Goal: Task Accomplishment & Management: Complete application form

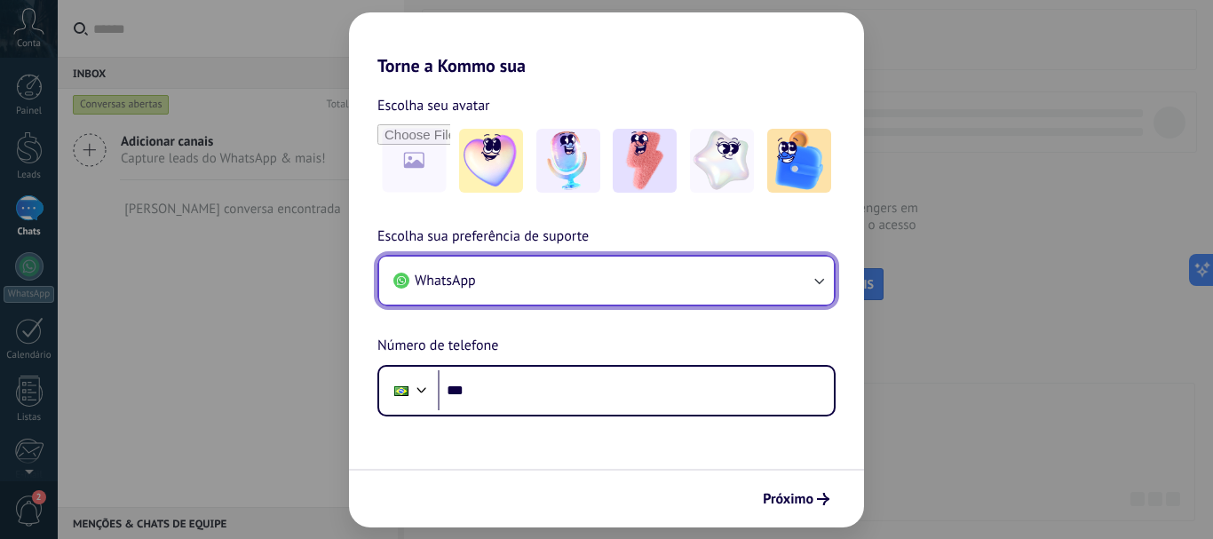
click at [540, 291] on button "WhatsApp" at bounding box center [606, 281] width 455 height 48
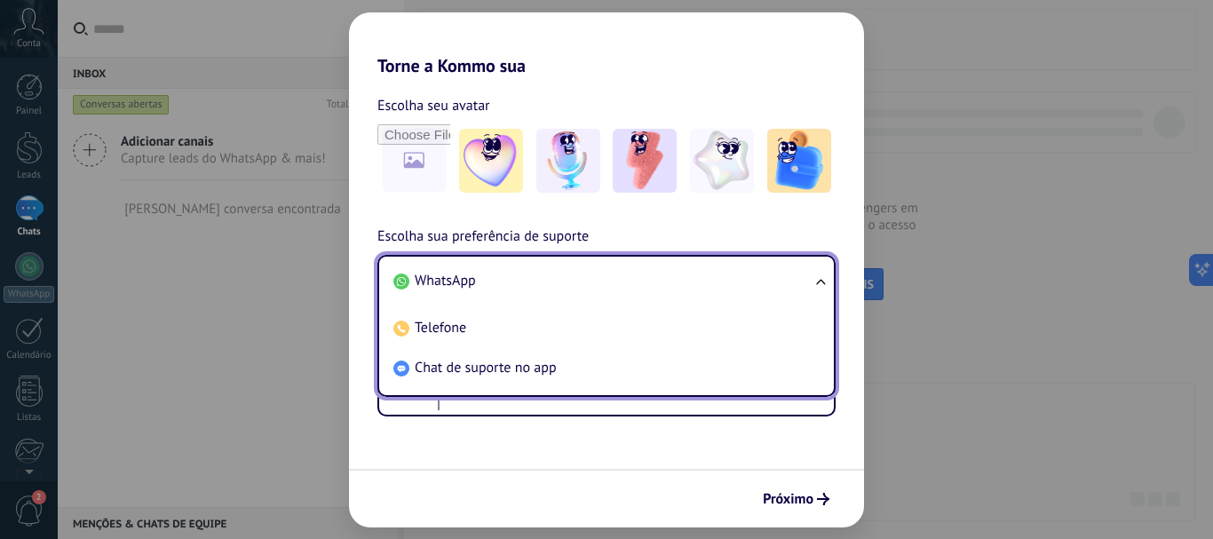
click at [540, 291] on li "WhatsApp" at bounding box center [602, 281] width 433 height 40
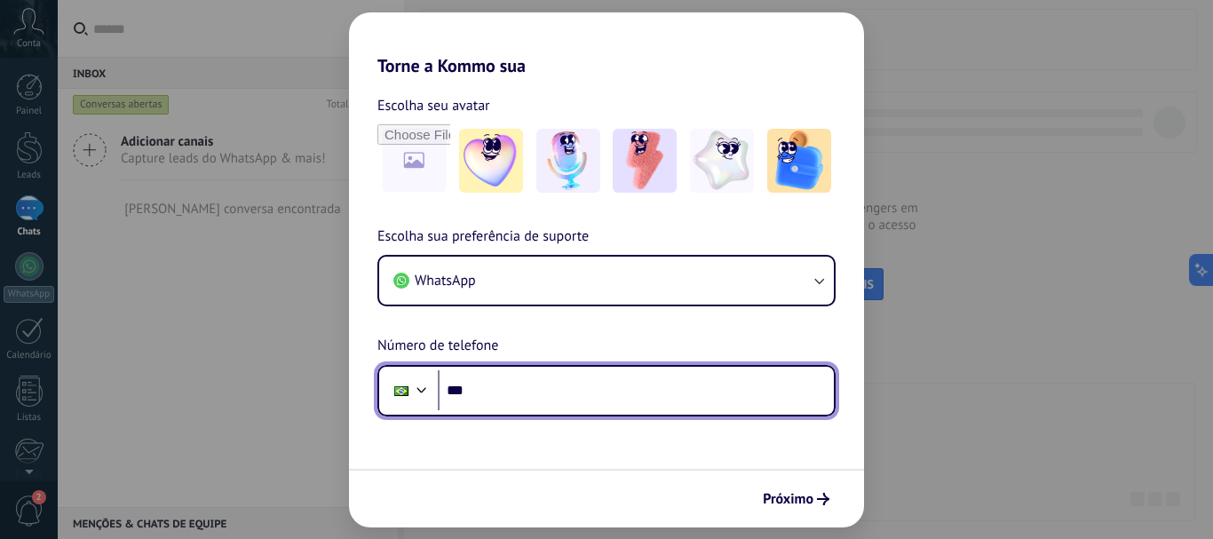
click at [506, 401] on input "***" at bounding box center [636, 390] width 396 height 41
paste input "*********"
type input "**********"
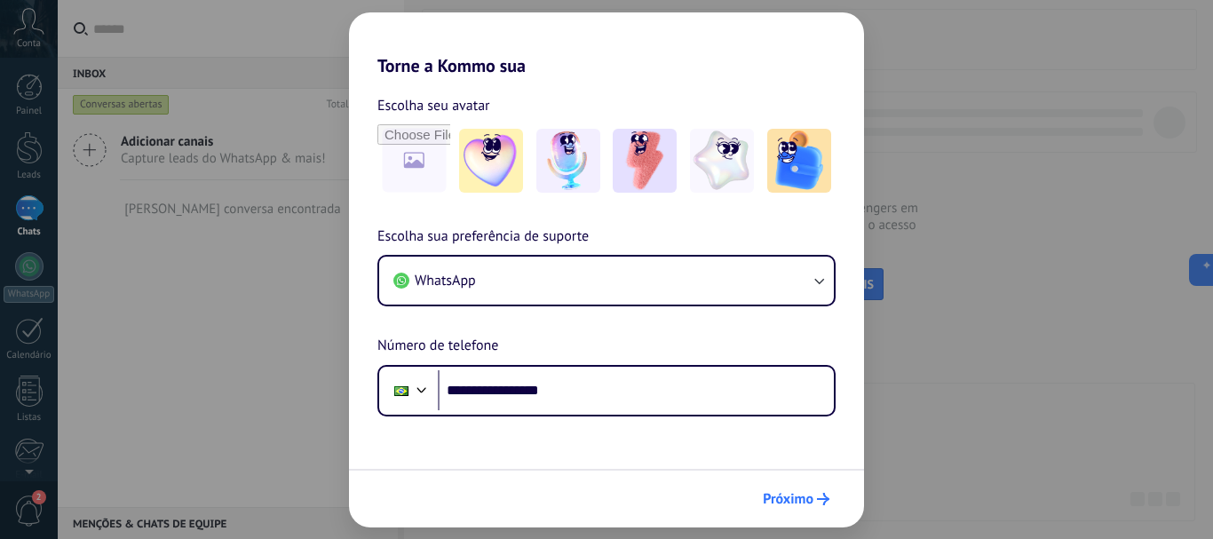
click at [796, 499] on span "Próximo" at bounding box center [788, 499] width 51 height 12
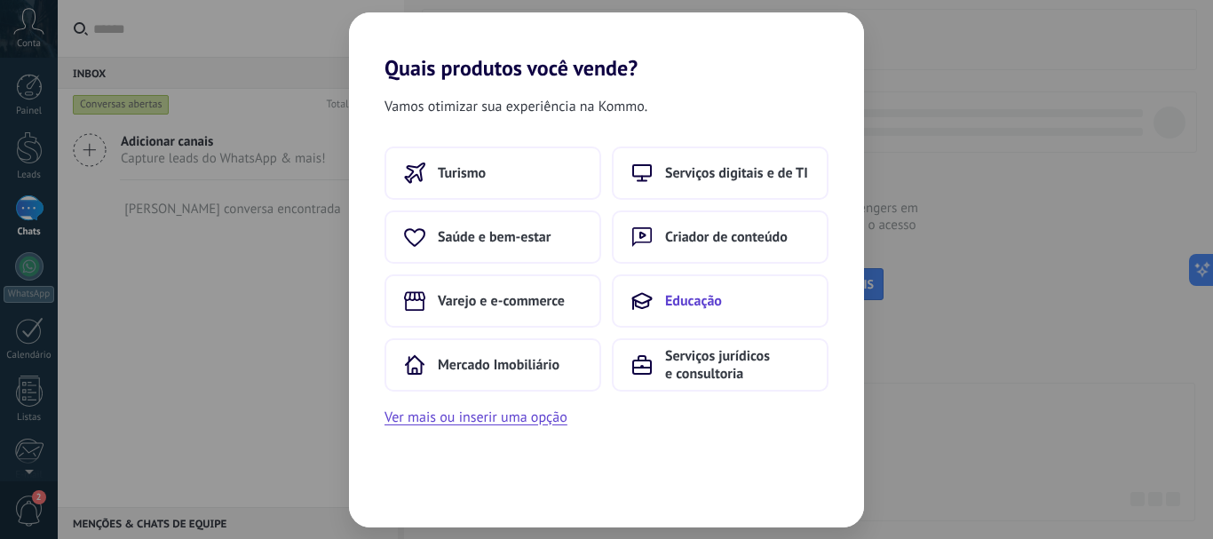
click at [695, 299] on span "Educação" at bounding box center [693, 301] width 57 height 18
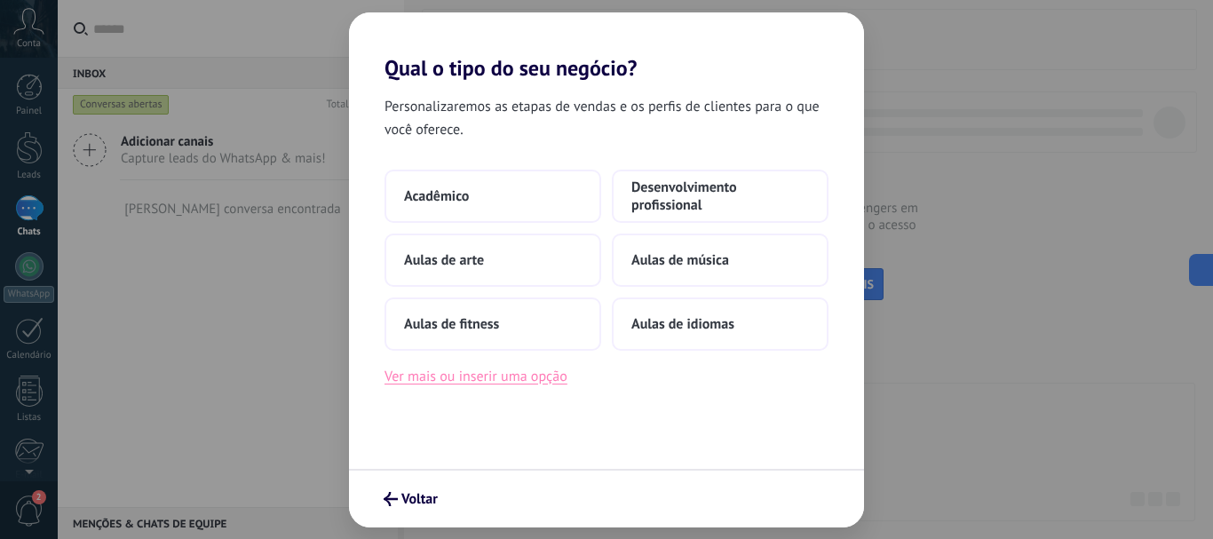
click at [452, 383] on button "Ver mais ou inserir uma opção" at bounding box center [475, 376] width 183 height 23
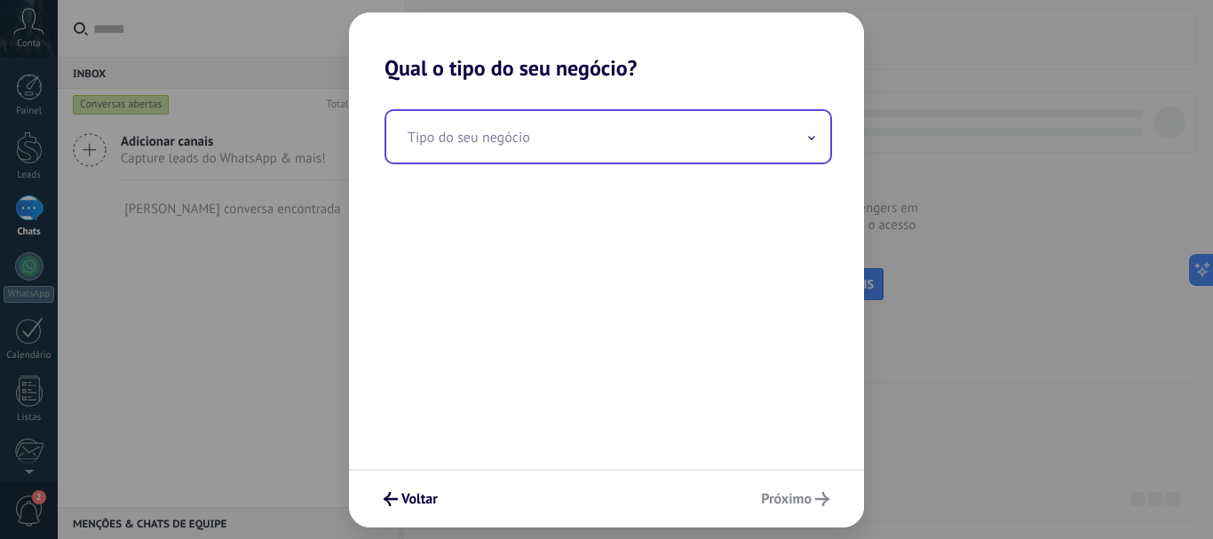
click at [543, 113] on input "text" at bounding box center [608, 137] width 444 height 52
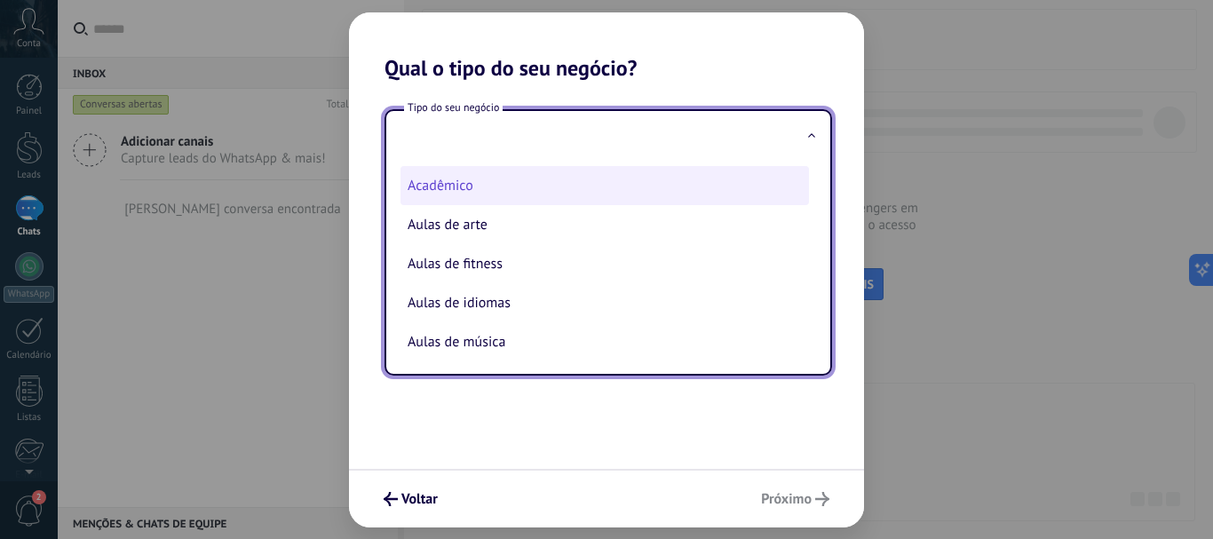
click at [520, 187] on li "Acadêmico" at bounding box center [604, 185] width 408 height 39
type input "*********"
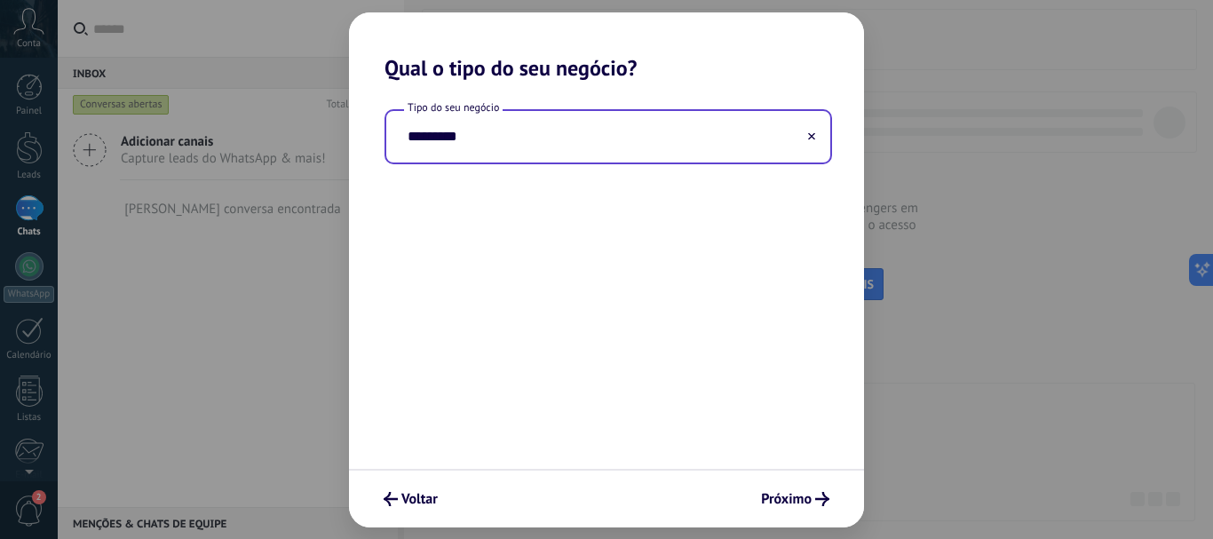
click at [571, 133] on input "*********" at bounding box center [608, 137] width 444 height 52
click at [813, 139] on icon at bounding box center [811, 135] width 7 height 7
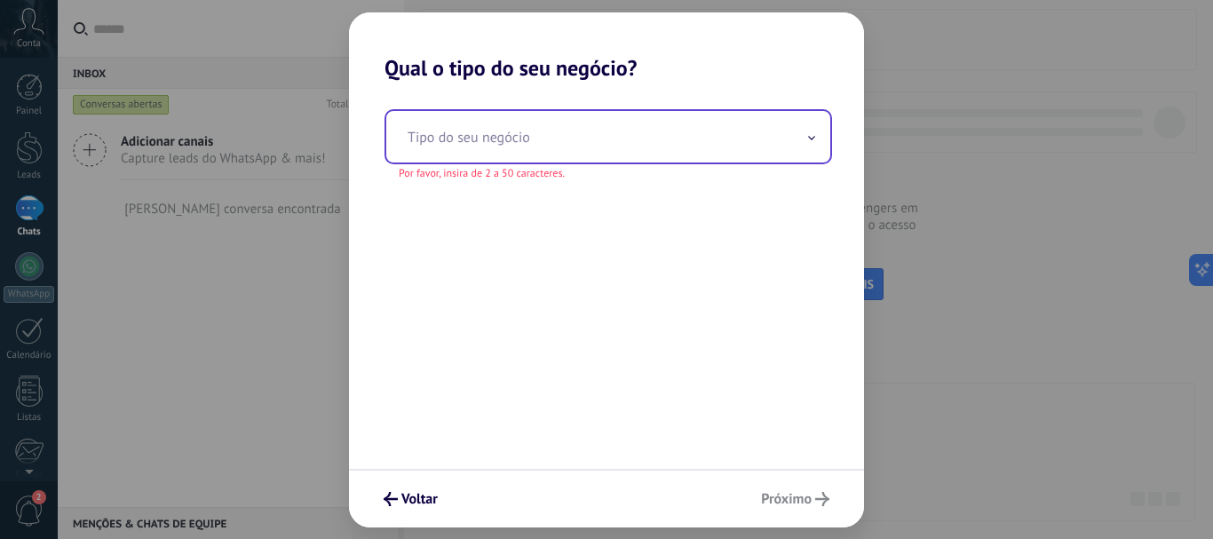
click at [696, 126] on input "text" at bounding box center [608, 137] width 444 height 52
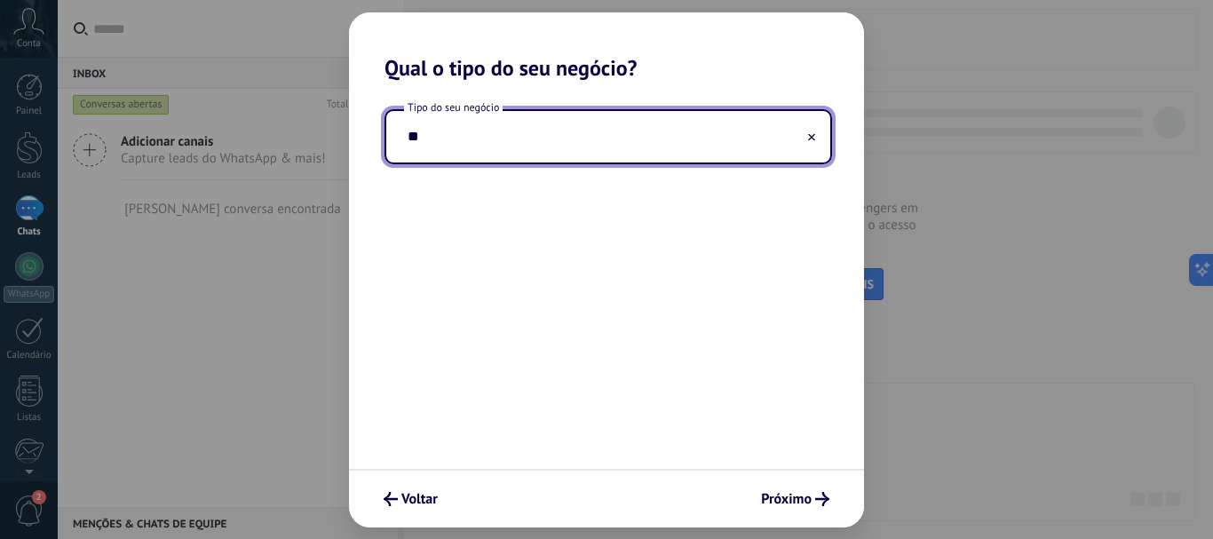
type input "*"
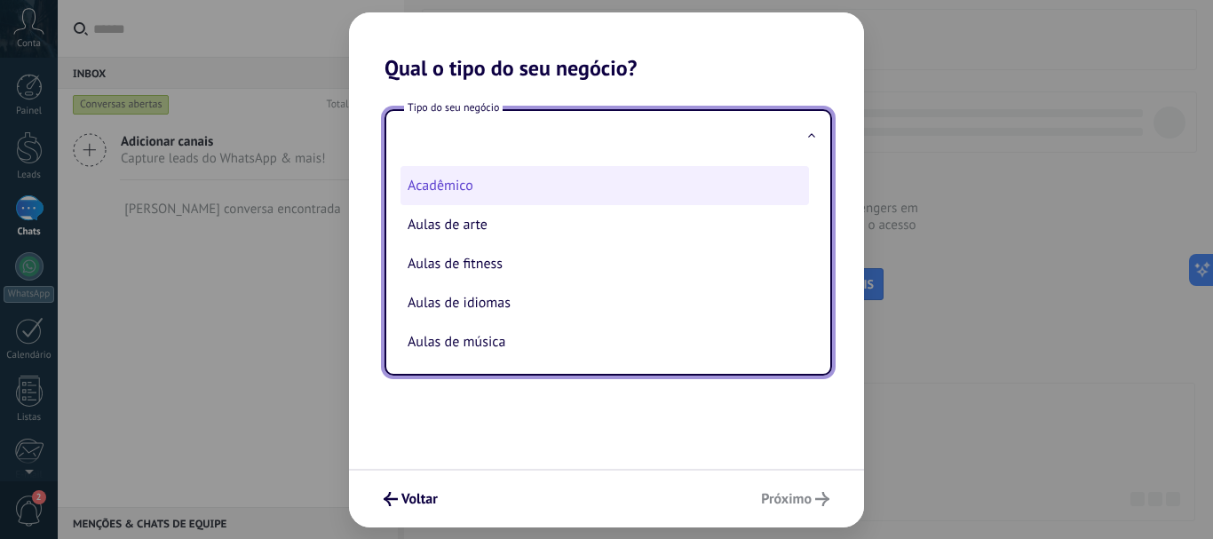
click at [542, 186] on li "Acadêmico" at bounding box center [604, 185] width 408 height 39
type input "*********"
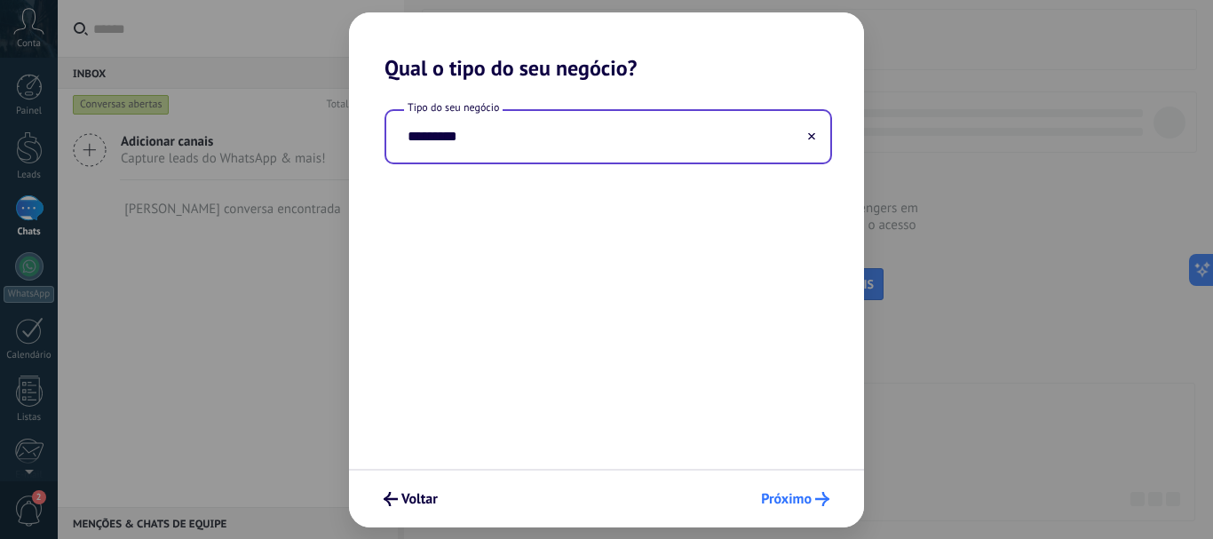
click at [769, 512] on button "Próximo" at bounding box center [795, 499] width 84 height 30
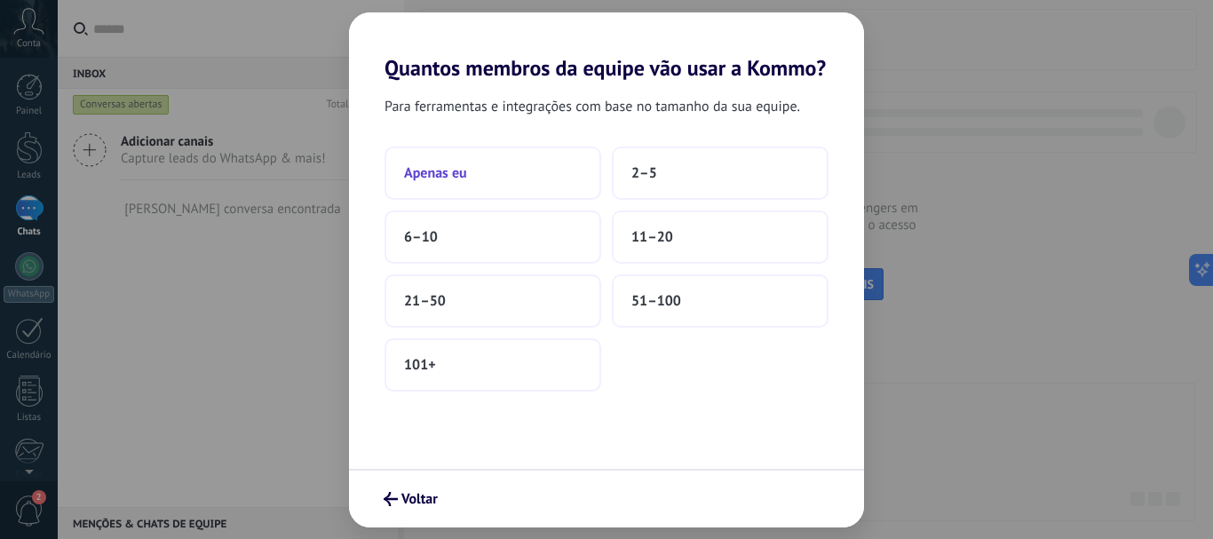
click at [505, 171] on button "Apenas eu" at bounding box center [492, 173] width 217 height 53
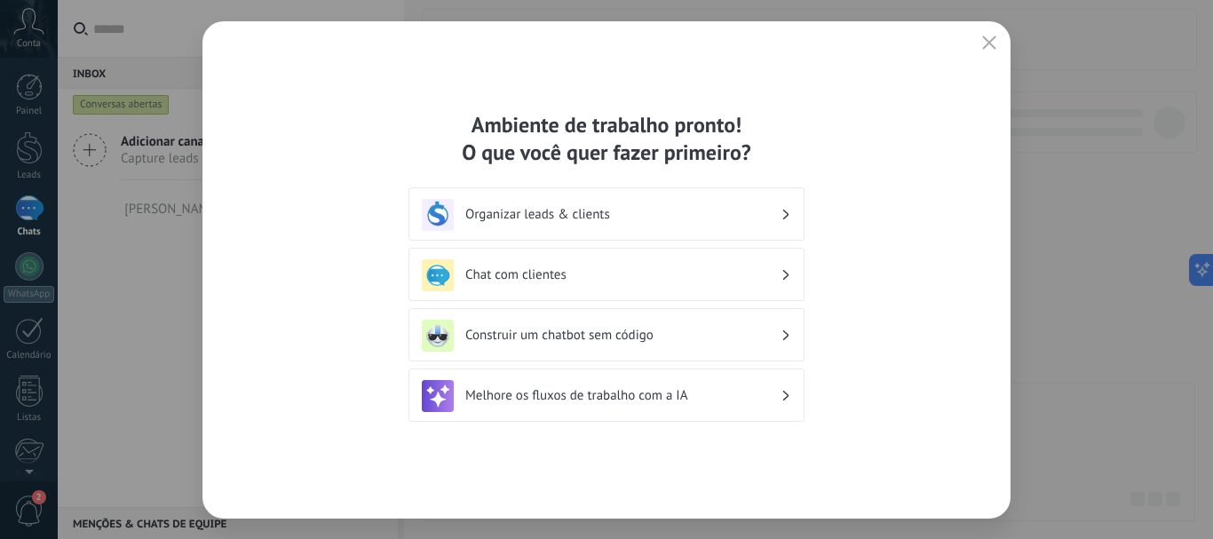
click at [637, 221] on h3 "Organizar leads & clients" at bounding box center [622, 214] width 315 height 17
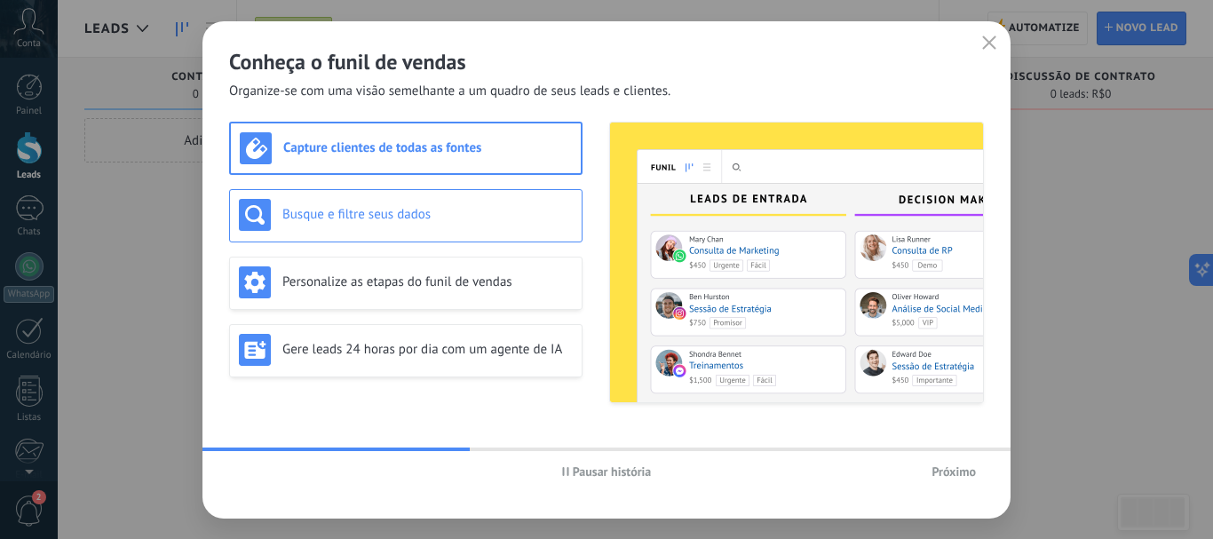
click at [502, 215] on h3 "Busque e filtre seus dados" at bounding box center [427, 214] width 290 height 17
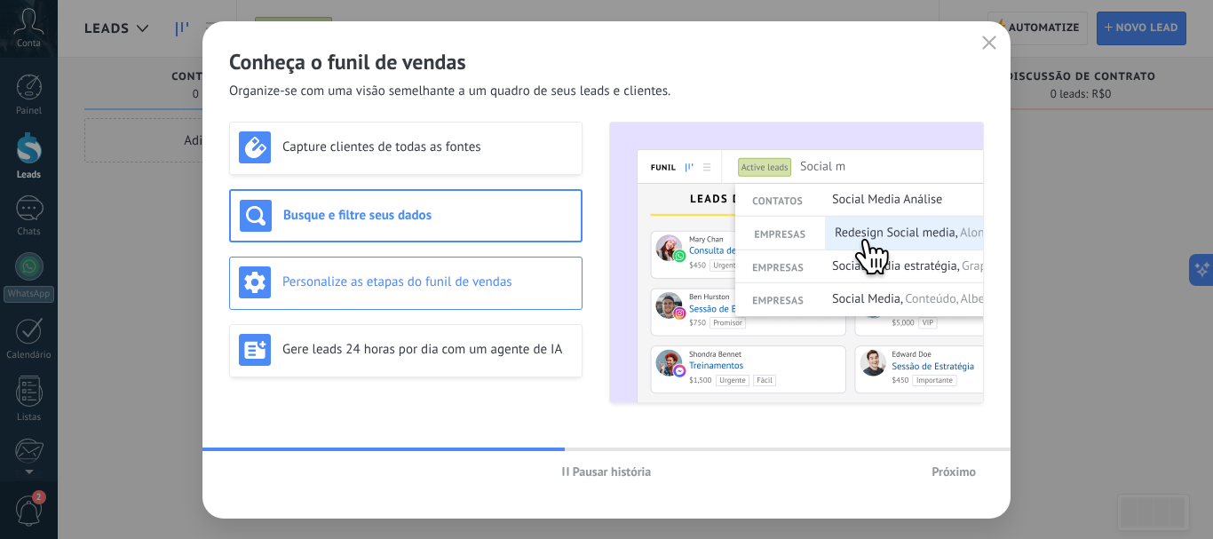
click at [491, 279] on h3 "Personalize as etapas do funil de vendas" at bounding box center [427, 281] width 290 height 17
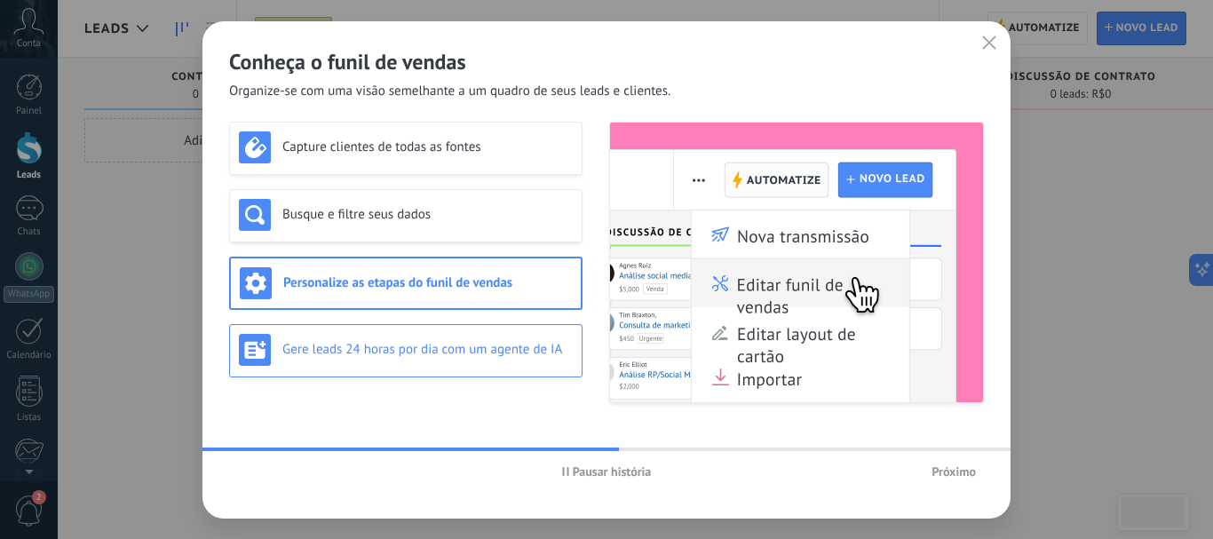
click at [462, 350] on h3 "Gere leads 24 horas por dia com um agente de IA" at bounding box center [427, 349] width 290 height 17
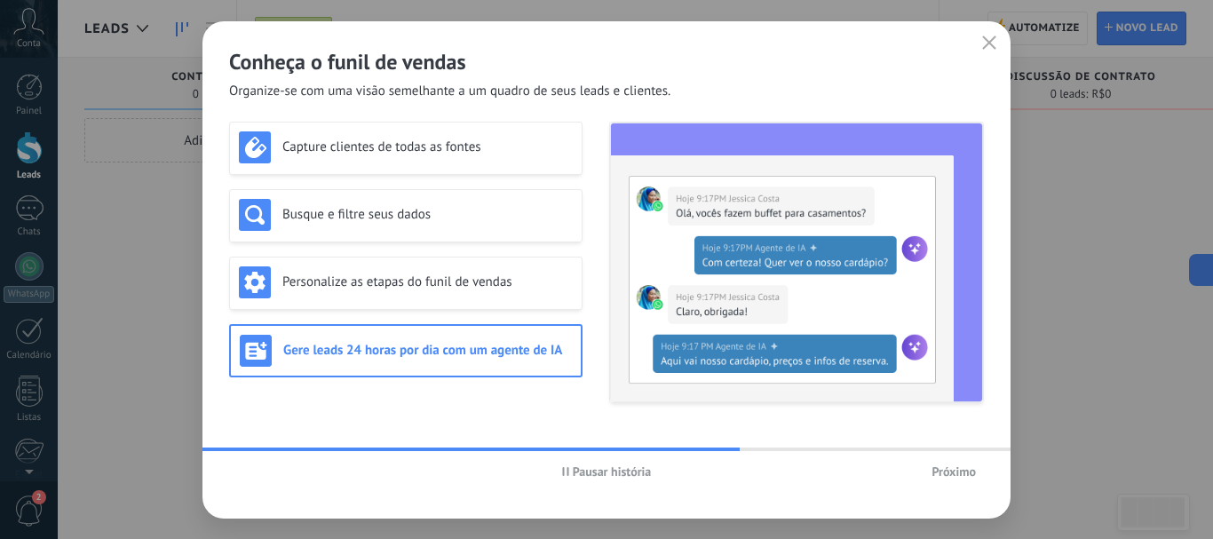
click at [942, 471] on span "Próximo" at bounding box center [953, 471] width 44 height 12
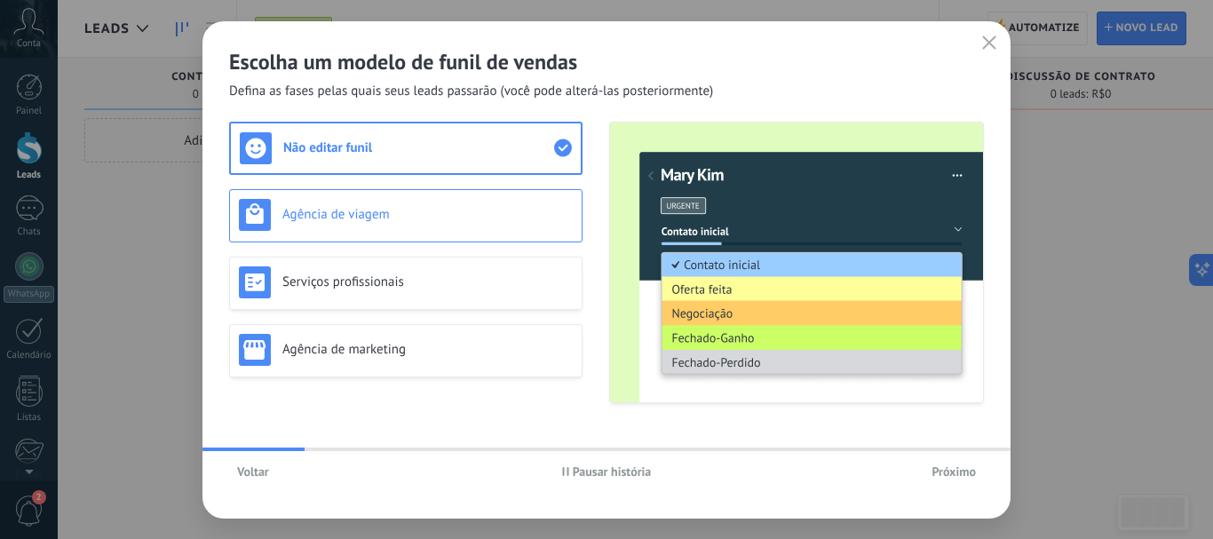
click at [445, 208] on h3 "Agência de viagem" at bounding box center [427, 214] width 290 height 17
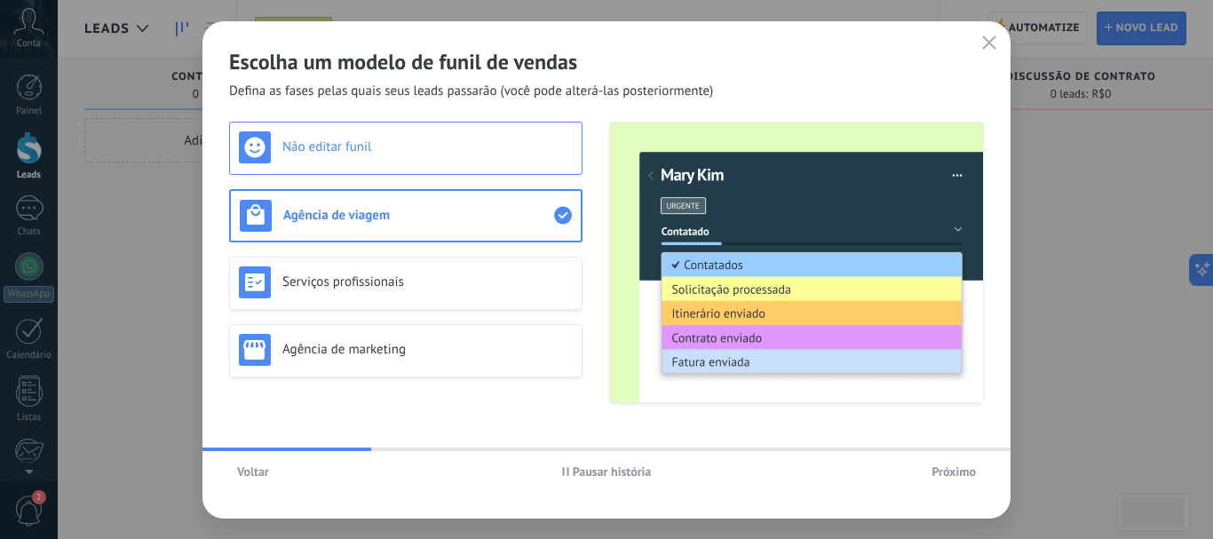
click at [471, 162] on div "Não editar funil" at bounding box center [406, 147] width 334 height 32
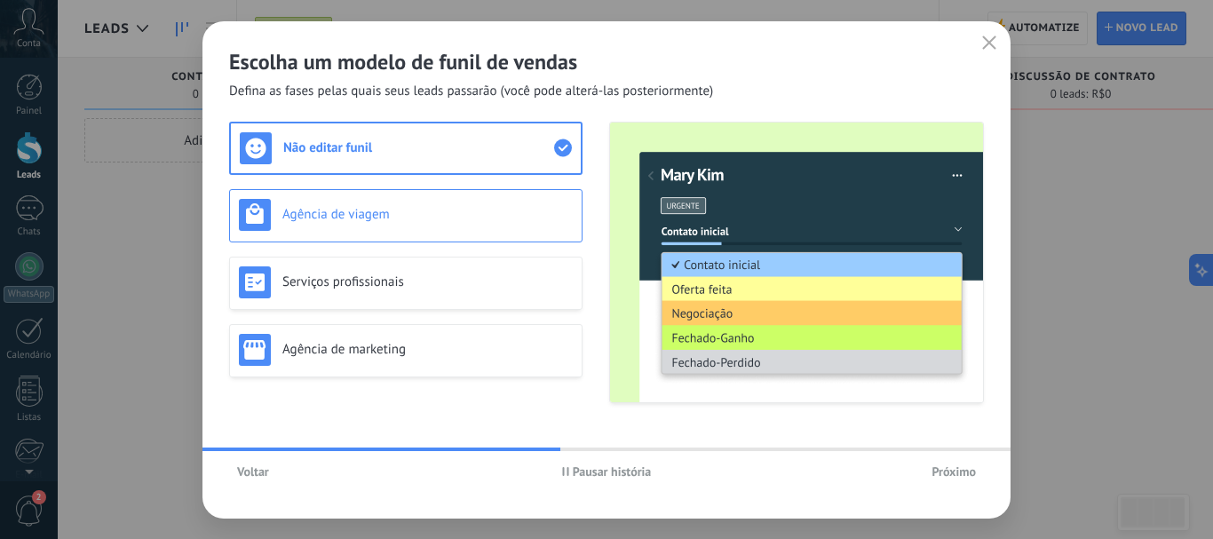
click at [476, 201] on div "Agência de viagem" at bounding box center [406, 215] width 334 height 32
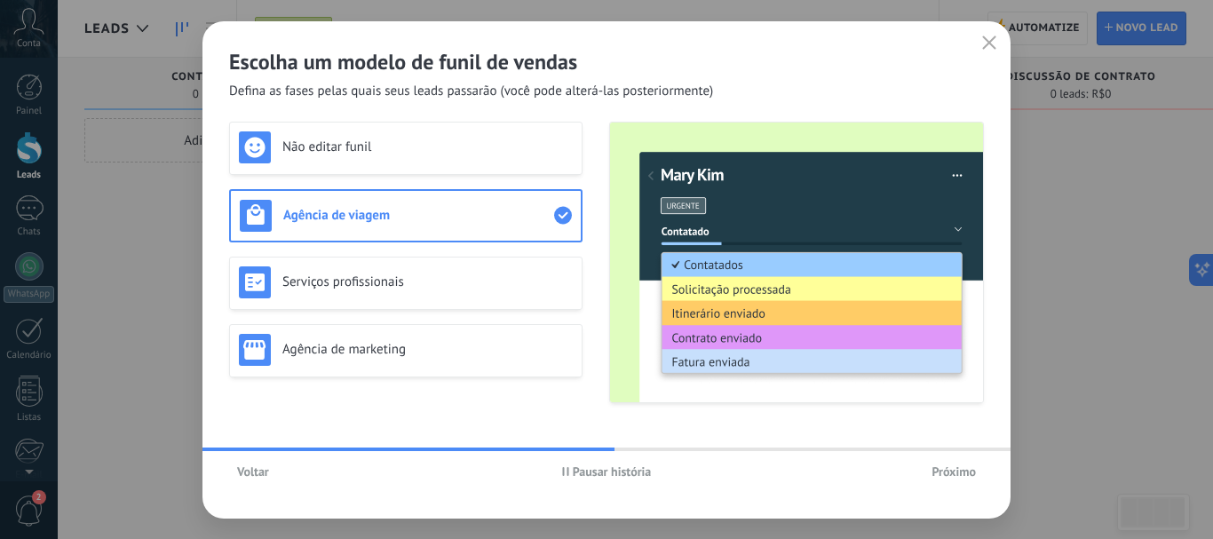
click at [476, 248] on div "Não editar funil Agência de viagem Serviços profissionais Agência de marketing" at bounding box center [405, 262] width 353 height 281
click at [474, 294] on div "Serviços profissionais" at bounding box center [406, 282] width 334 height 32
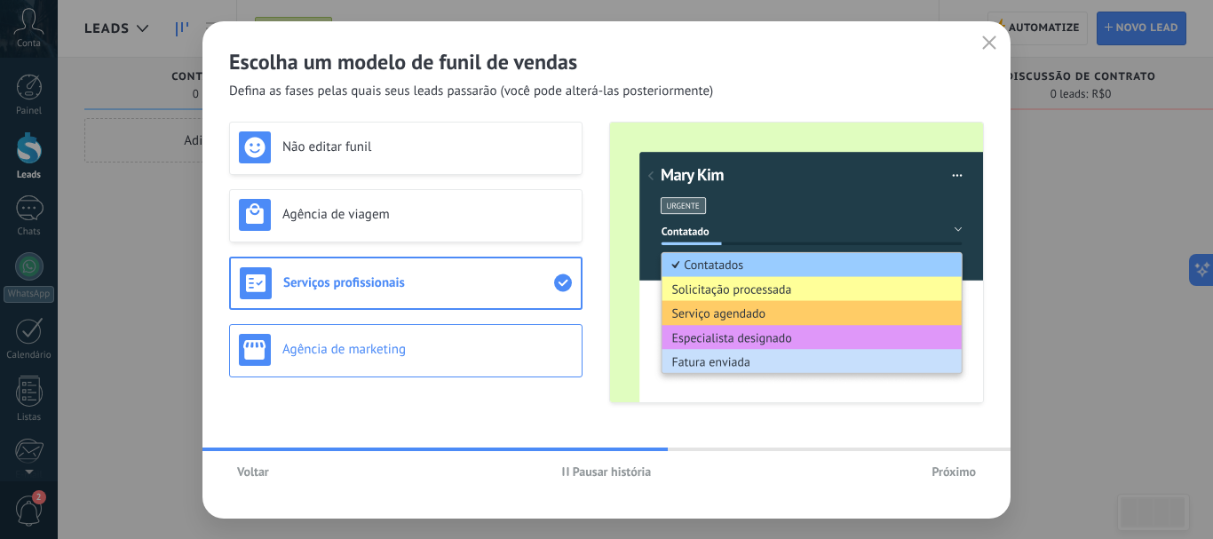
click at [468, 332] on div "Agência de marketing" at bounding box center [405, 350] width 353 height 53
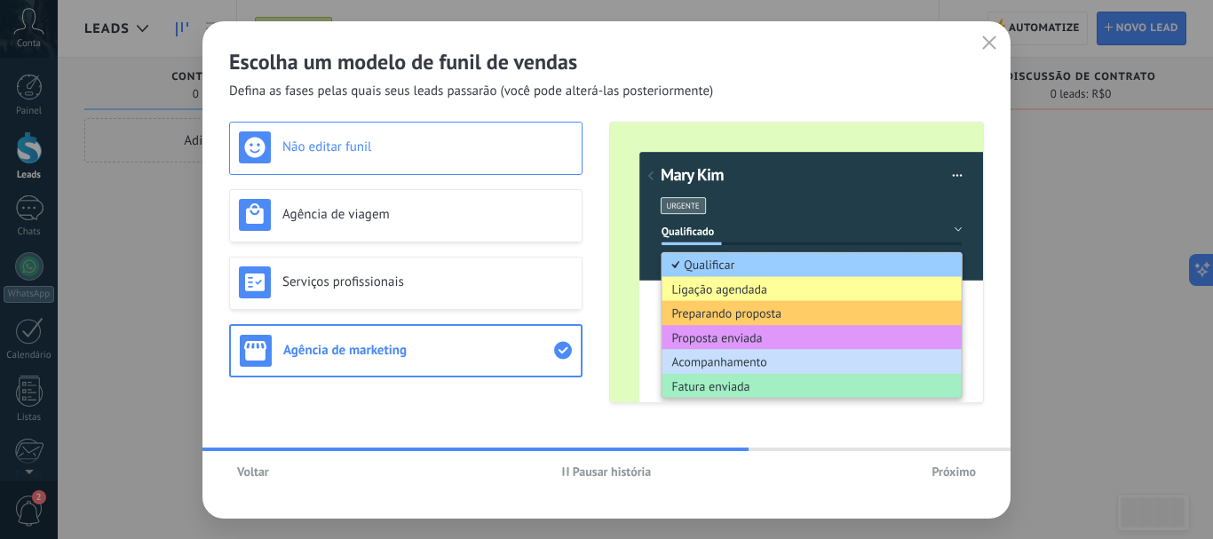
click at [487, 150] on h3 "Não editar funil" at bounding box center [427, 147] width 290 height 17
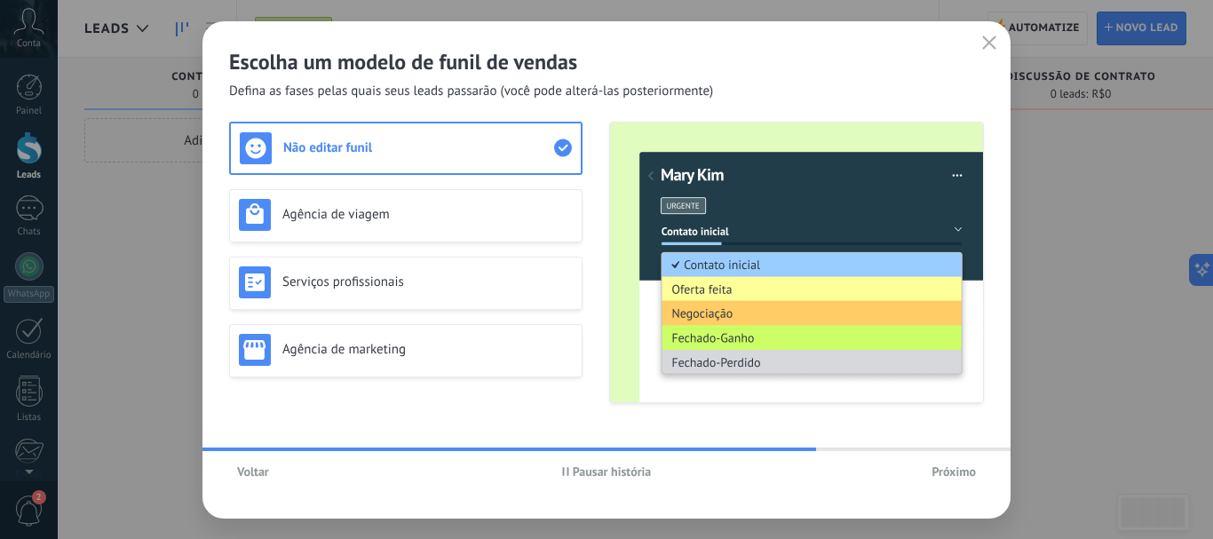
click at [947, 472] on span "Próximo" at bounding box center [953, 471] width 44 height 12
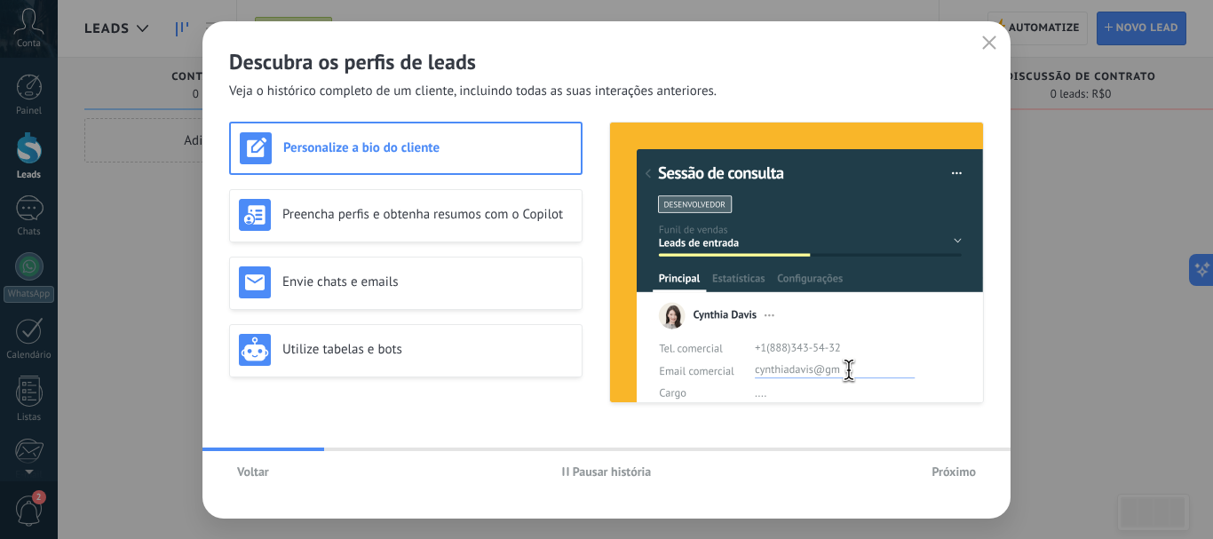
click at [951, 470] on span "Próximo" at bounding box center [953, 471] width 44 height 12
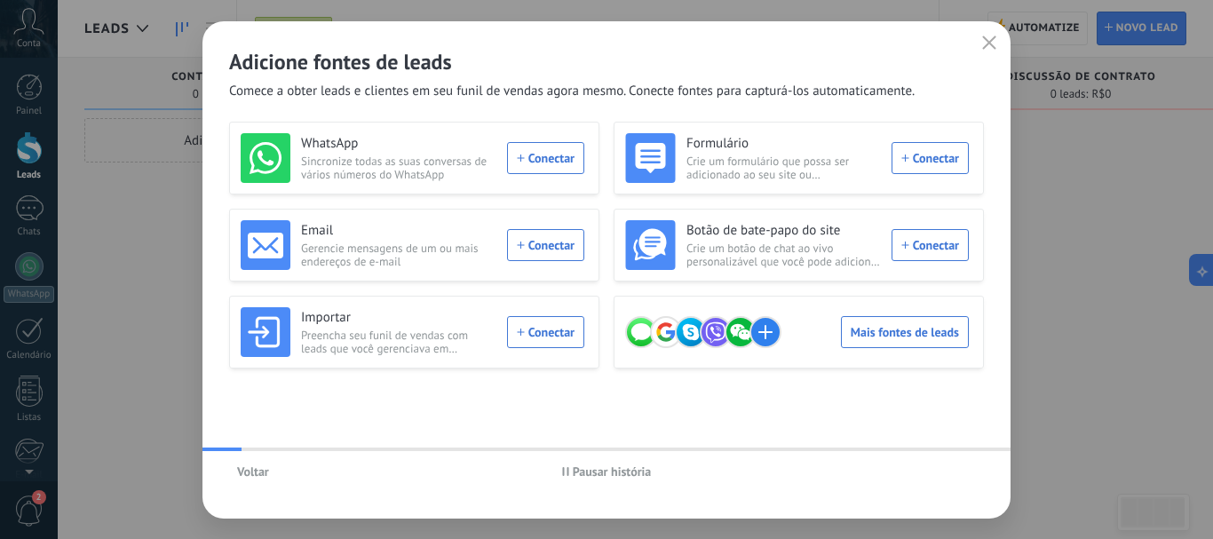
click at [951, 470] on div "Voltar Pausar história" at bounding box center [606, 471] width 808 height 41
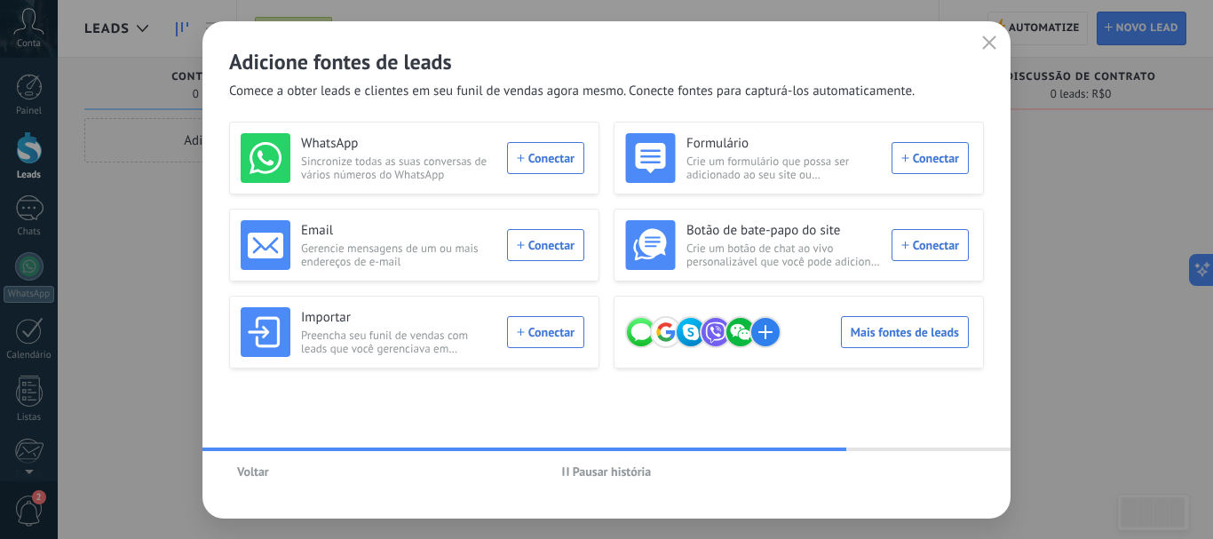
click at [559, 474] on button "Pausar história" at bounding box center [607, 471] width 106 height 27
